Goal: Transaction & Acquisition: Download file/media

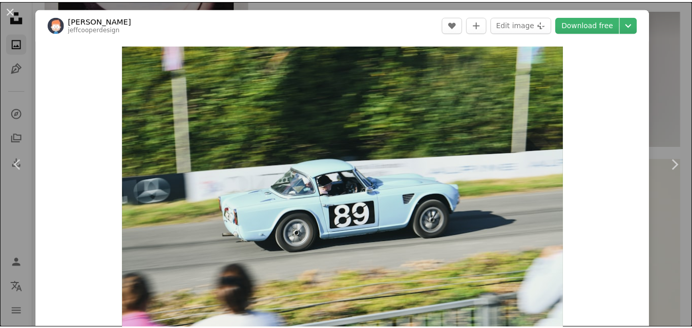
scroll to position [413, 0]
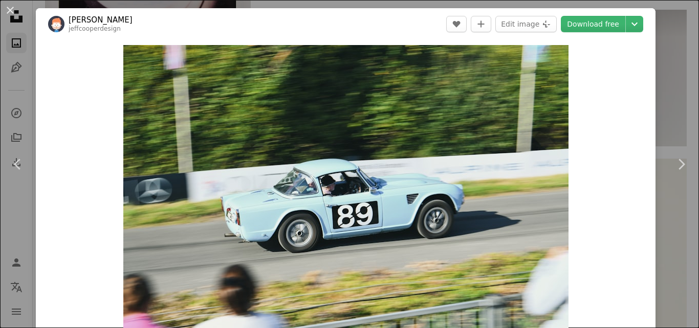
click at [663, 117] on link "Chevron right" at bounding box center [681, 164] width 36 height 98
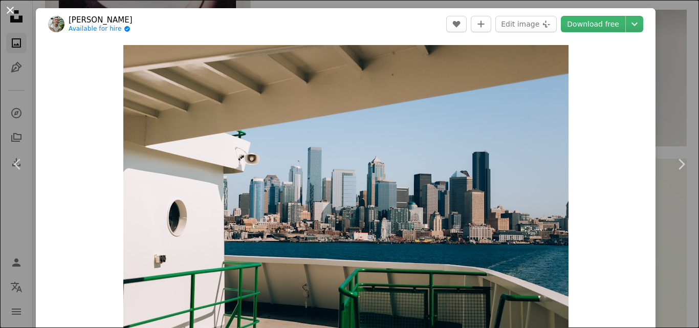
click at [10, 8] on button "An X shape" at bounding box center [10, 10] width 12 height 12
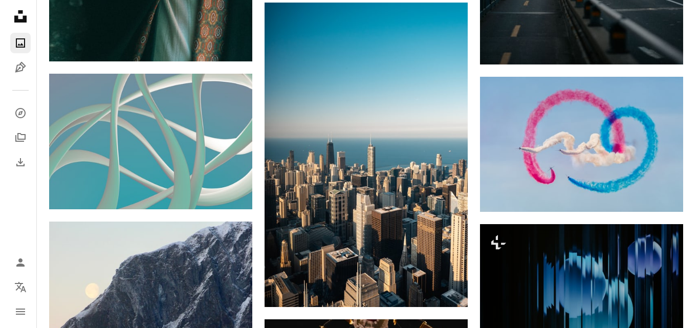
scroll to position [4089, 0]
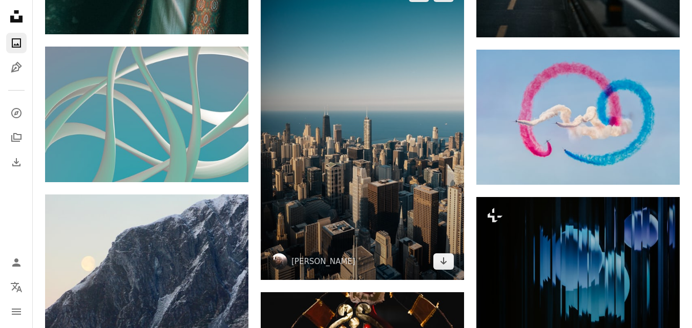
click at [295, 71] on img at bounding box center [362, 127] width 203 height 305
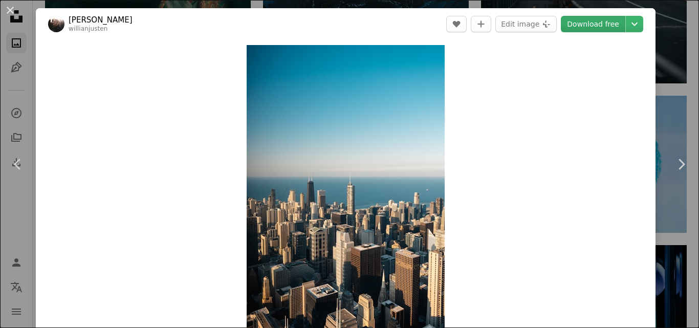
click at [575, 26] on link "Download free" at bounding box center [593, 24] width 64 height 16
